Goal: Transaction & Acquisition: Purchase product/service

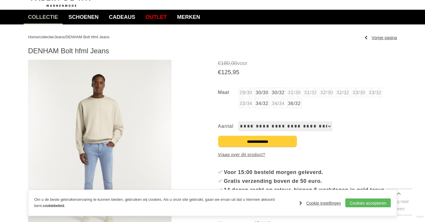
scroll to position [41, 0]
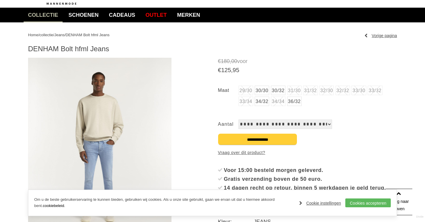
click at [348, 90] on li "32/32" at bounding box center [342, 90] width 14 height 9
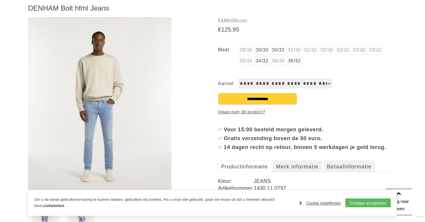
scroll to position [83, 0]
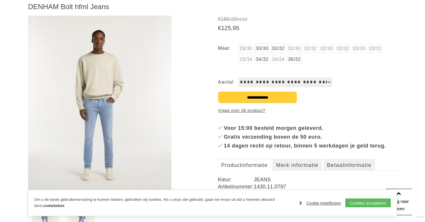
click at [296, 81] on select "**********" at bounding box center [285, 82] width 94 height 9
click at [259, 60] on link "34/32" at bounding box center [262, 59] width 14 height 9
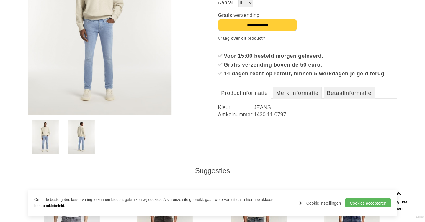
scroll to position [164, 0]
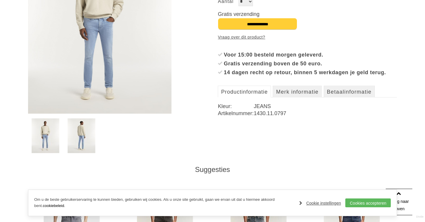
click at [103, 56] on img at bounding box center [99, 24] width 143 height 179
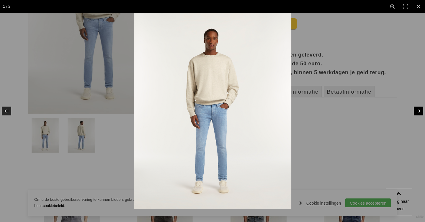
click at [419, 108] on link at bounding box center [414, 110] width 21 height 29
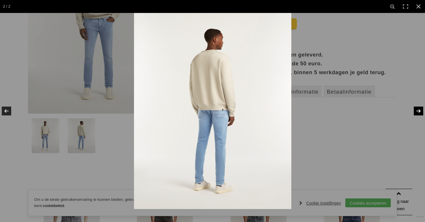
click at [419, 108] on link at bounding box center [414, 110] width 21 height 29
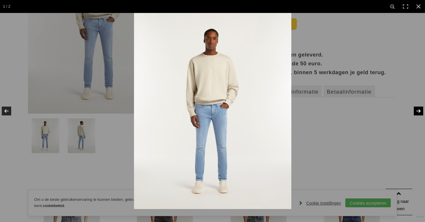
click at [419, 108] on link at bounding box center [414, 110] width 21 height 29
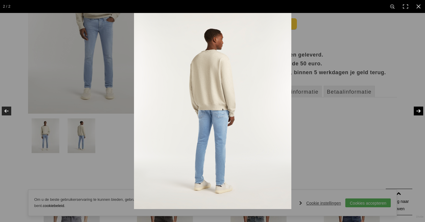
click at [419, 108] on link at bounding box center [414, 110] width 21 height 29
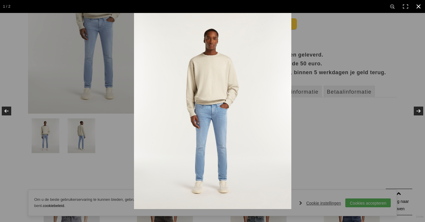
click at [417, 7] on link at bounding box center [418, 6] width 13 height 13
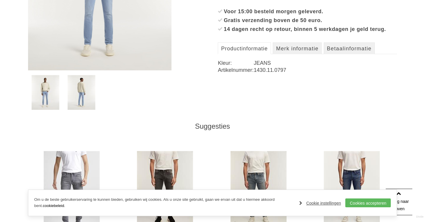
scroll to position [122, 0]
